Goal: Information Seeking & Learning: Learn about a topic

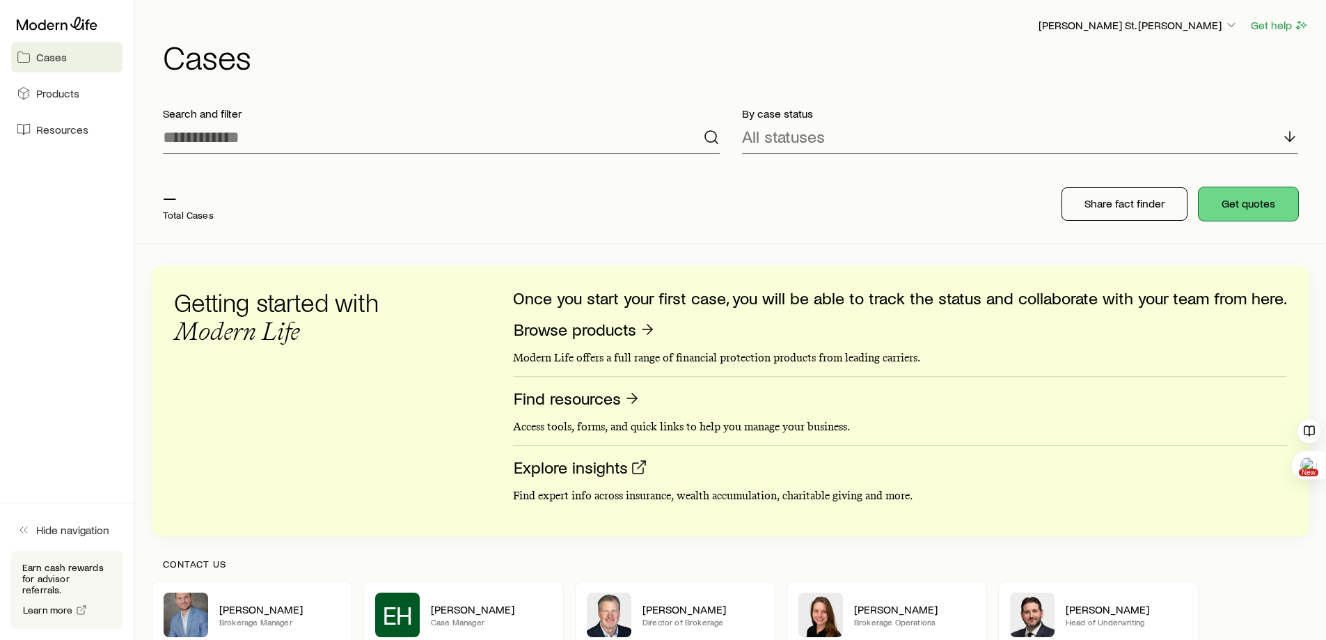
click at [1256, 213] on button "Get quotes" at bounding box center [1249, 203] width 100 height 33
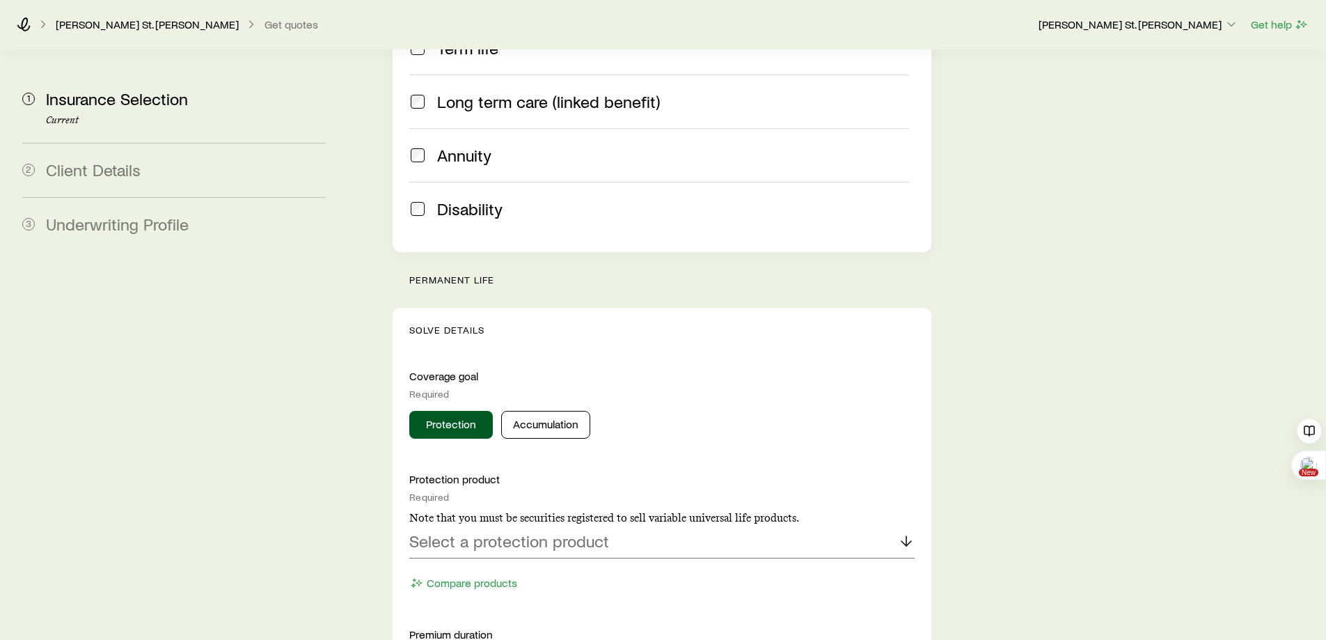
scroll to position [557, 0]
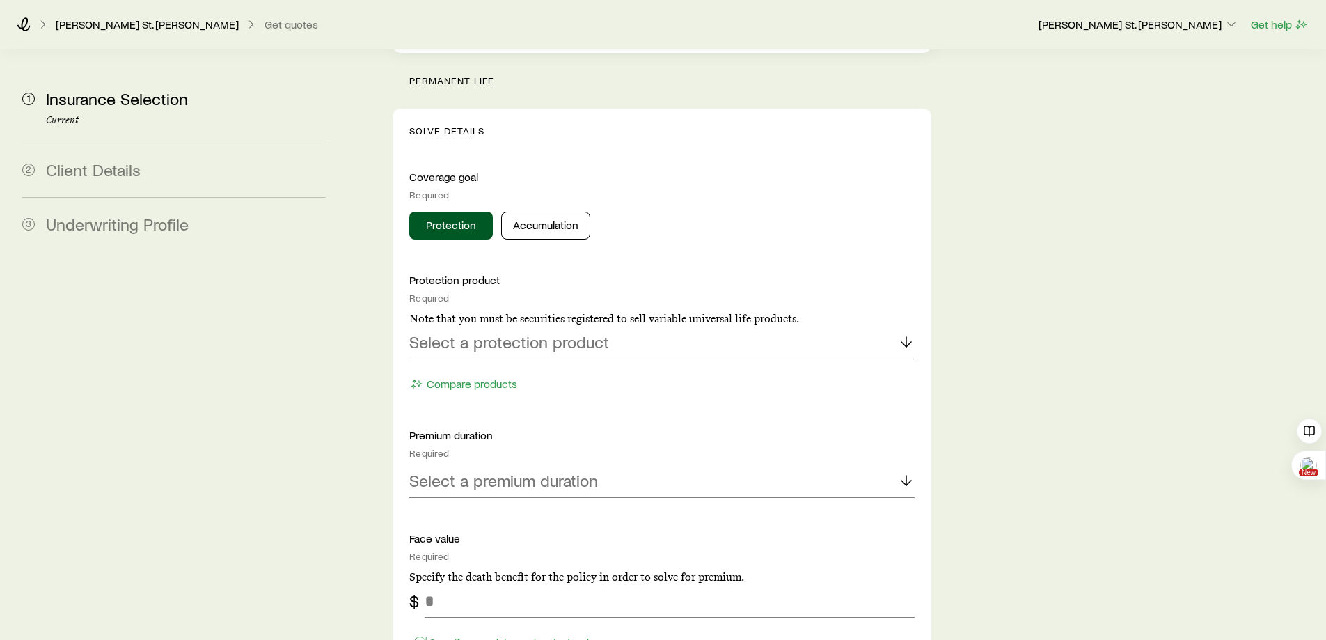
click at [899, 333] on icon at bounding box center [906, 341] width 17 height 17
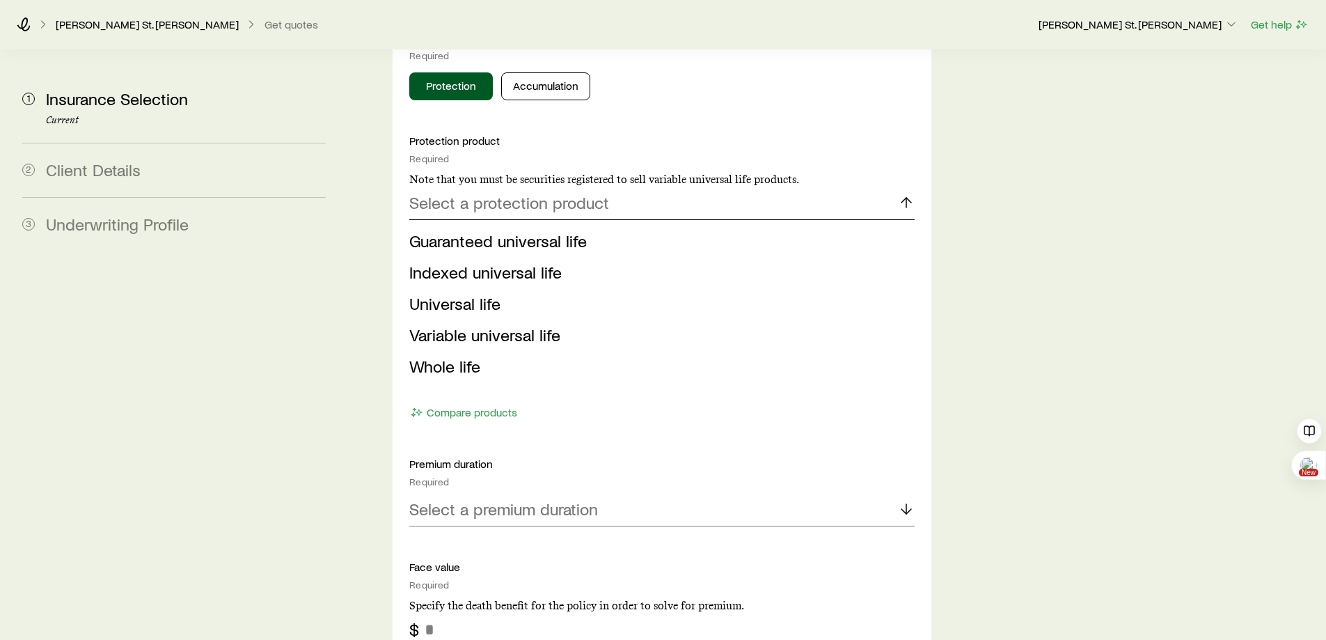
scroll to position [766, 0]
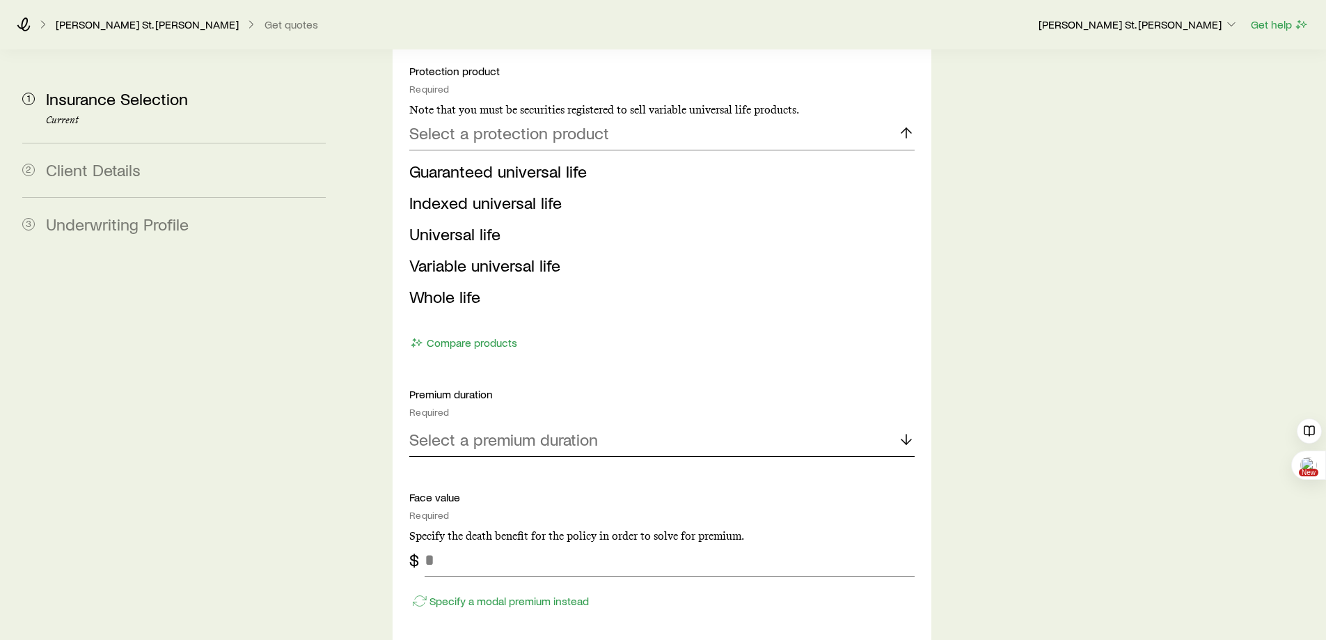
click at [658, 423] on div "Select a premium duration" at bounding box center [661, 439] width 505 height 33
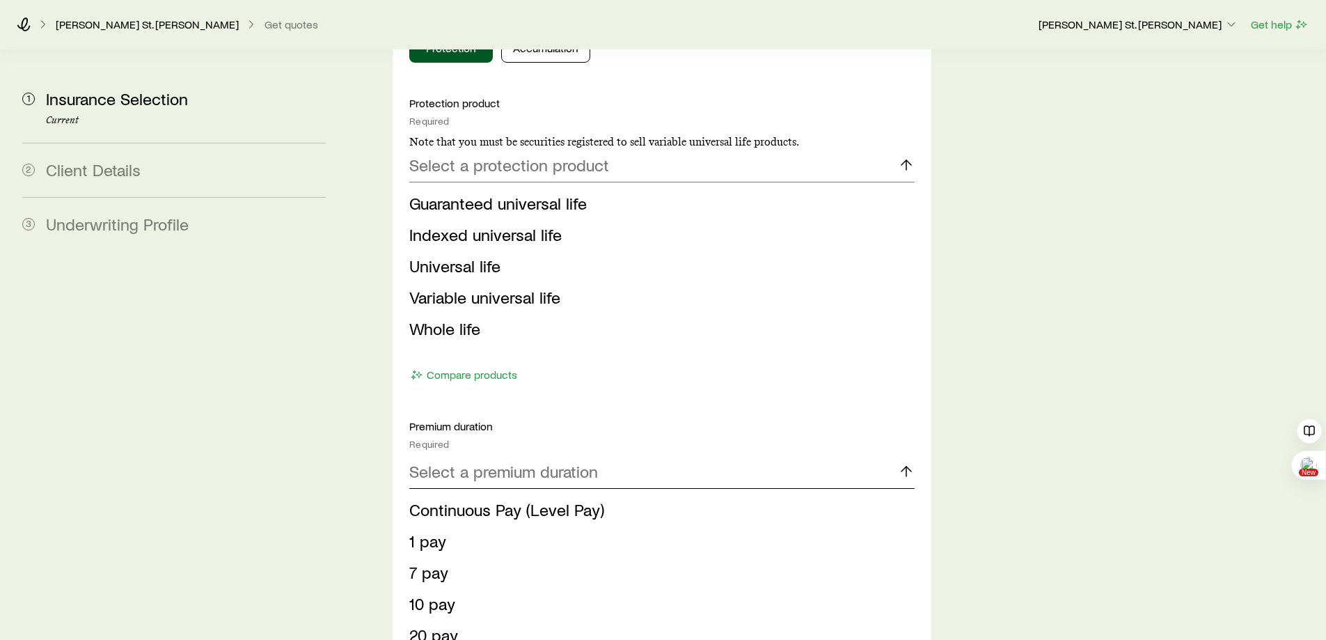
scroll to position [316, 0]
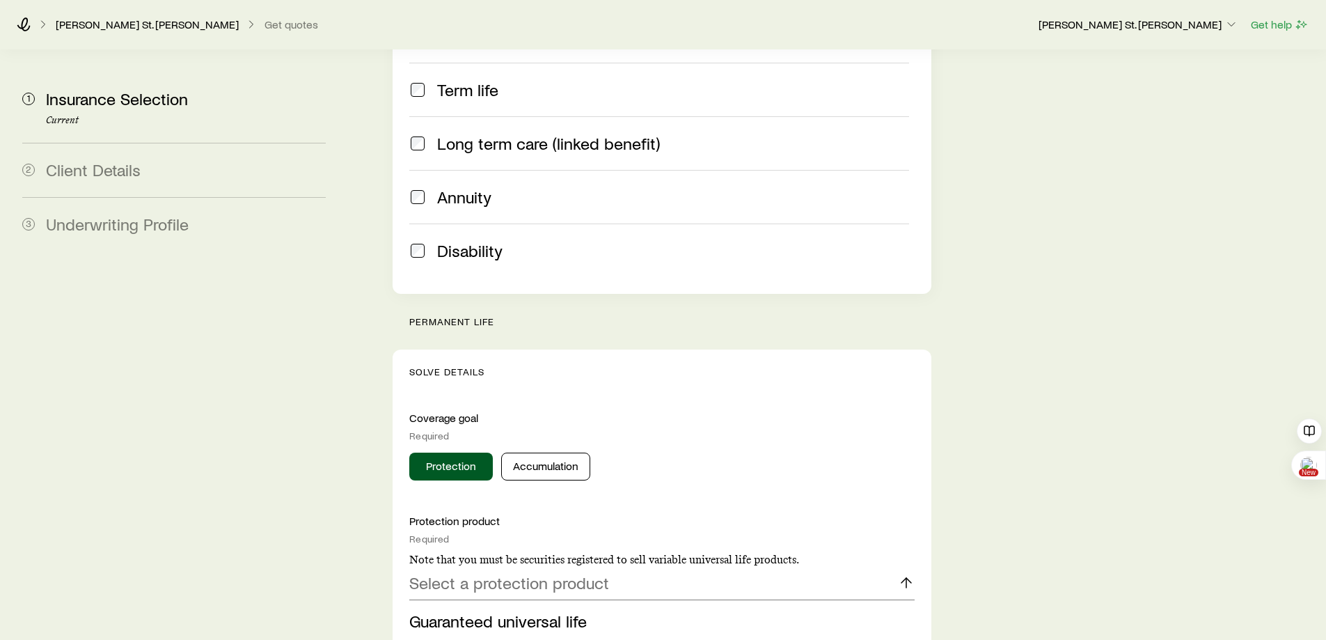
click at [95, 30] on p "[PERSON_NAME] St. [PERSON_NAME]" at bounding box center [147, 24] width 183 height 14
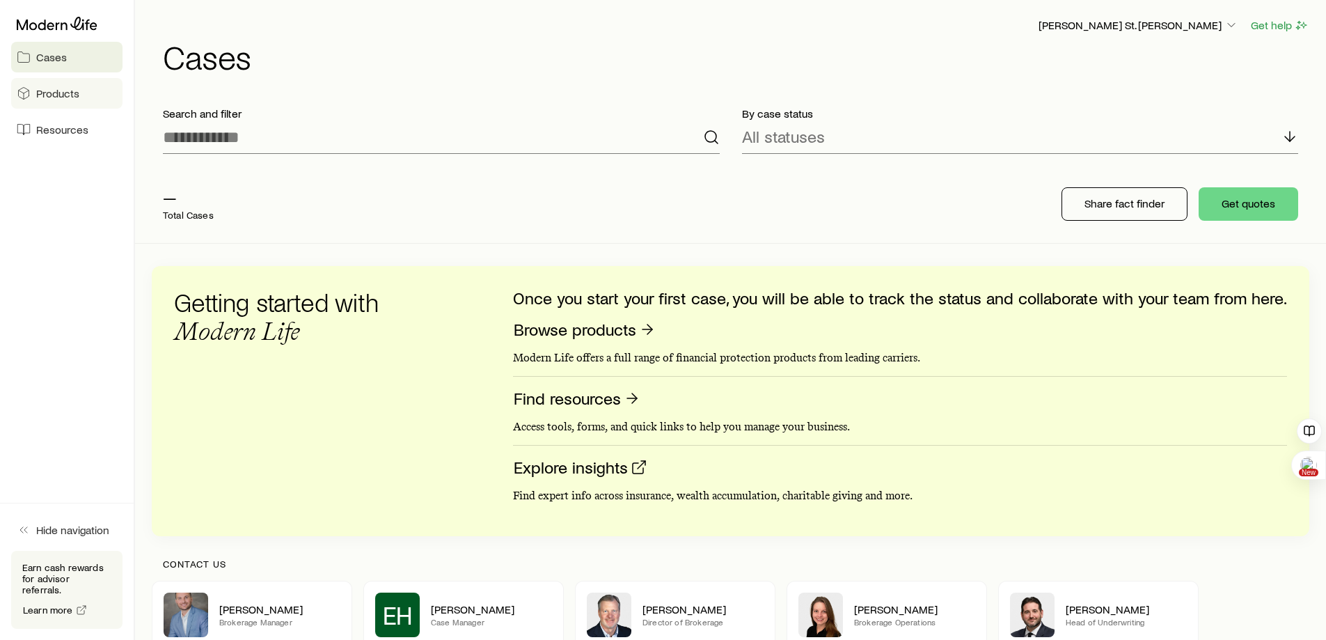
click at [76, 99] on span "Products" at bounding box center [57, 93] width 43 height 14
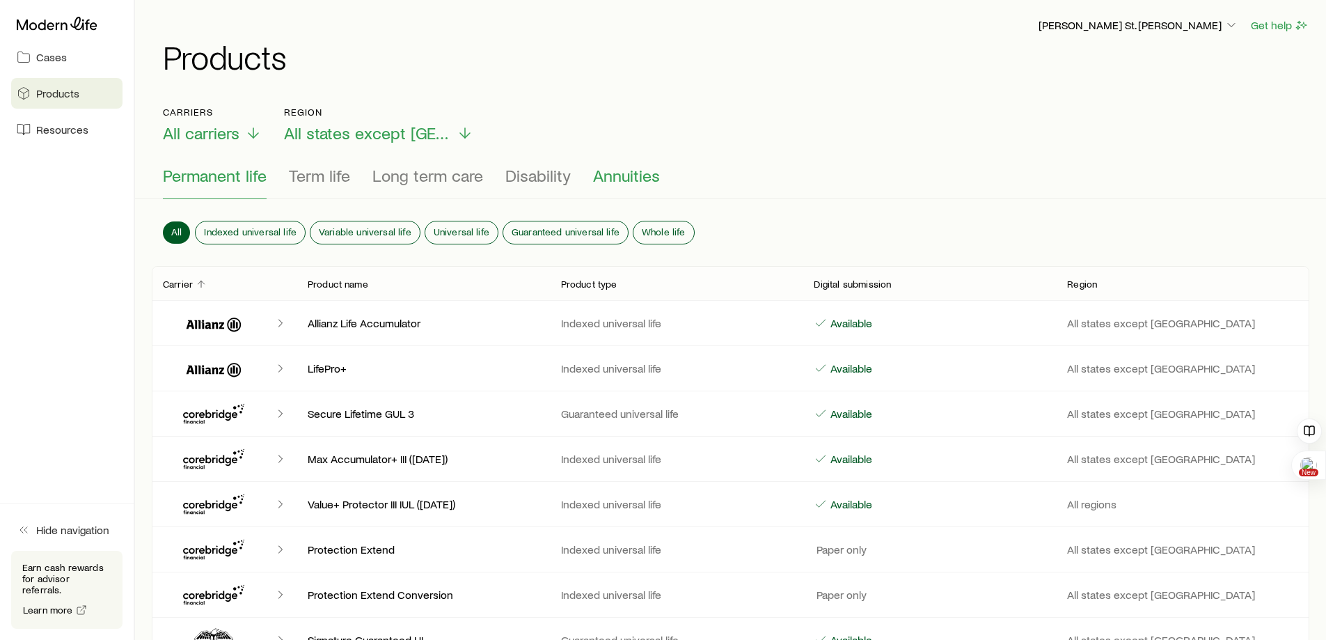
click at [633, 171] on span "Annuities" at bounding box center [626, 175] width 67 height 19
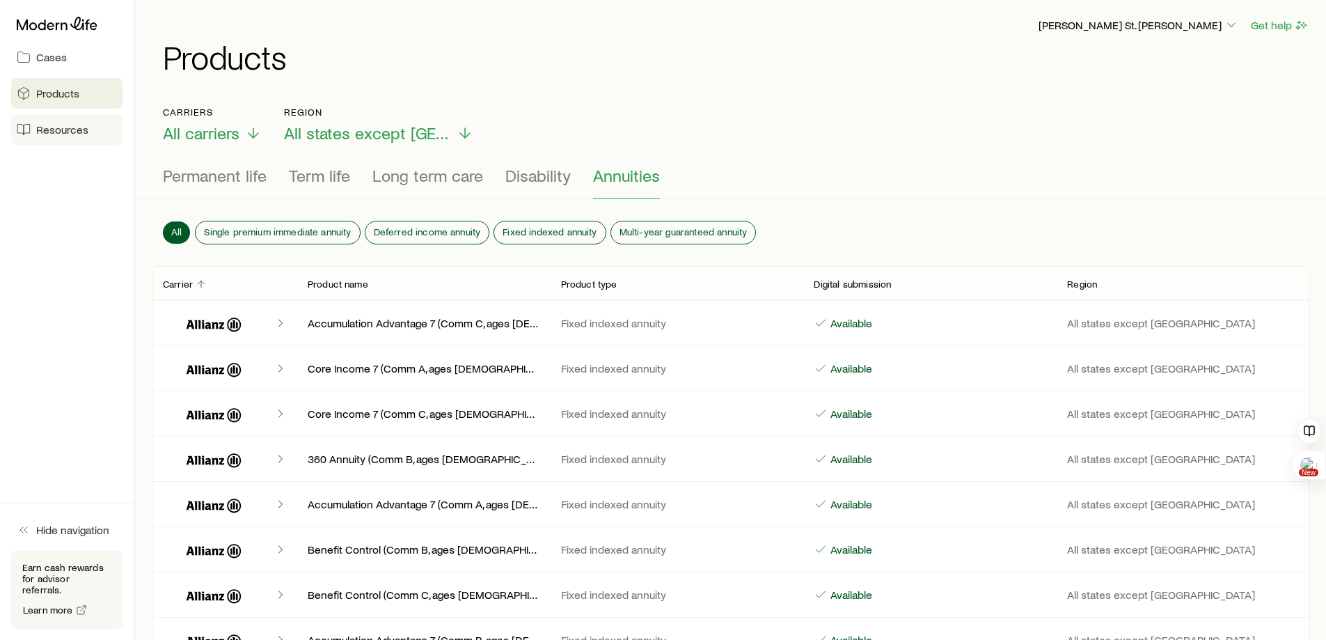
click at [78, 127] on span "Resources" at bounding box center [62, 130] width 52 height 14
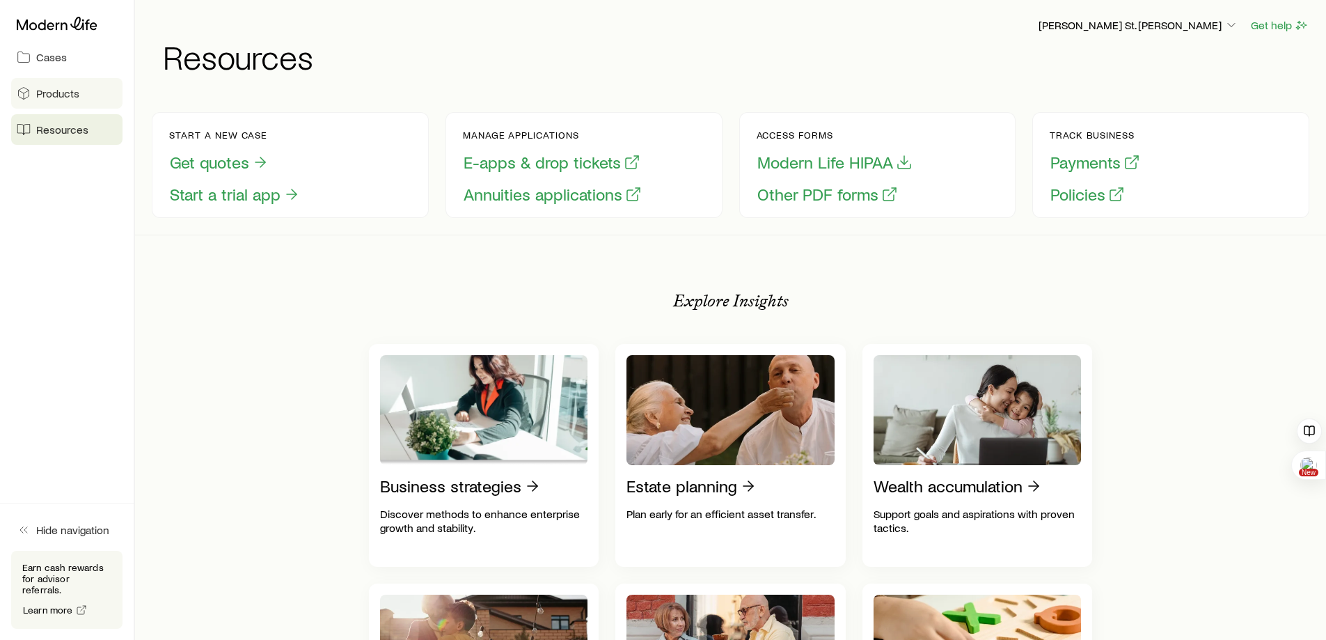
click at [51, 87] on span "Products" at bounding box center [57, 93] width 43 height 14
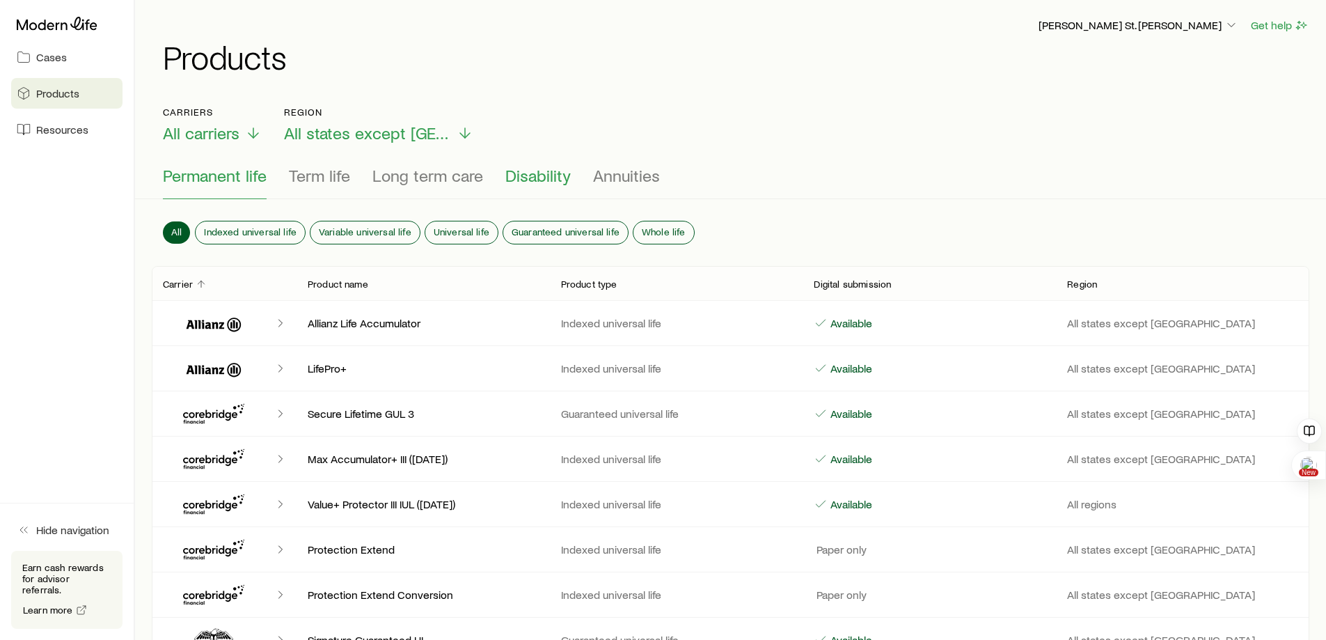
click at [544, 171] on span "Disability" at bounding box center [537, 175] width 65 height 19
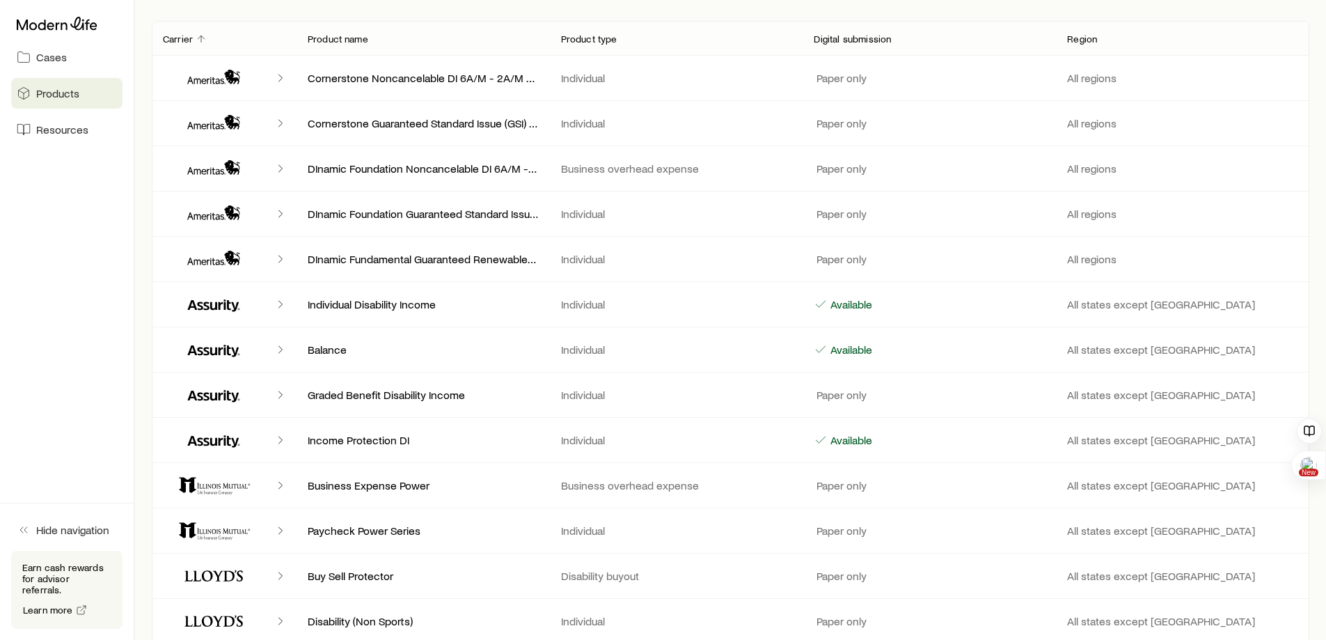
scroll to position [278, 0]
